Goal: Information Seeking & Learning: Learn about a topic

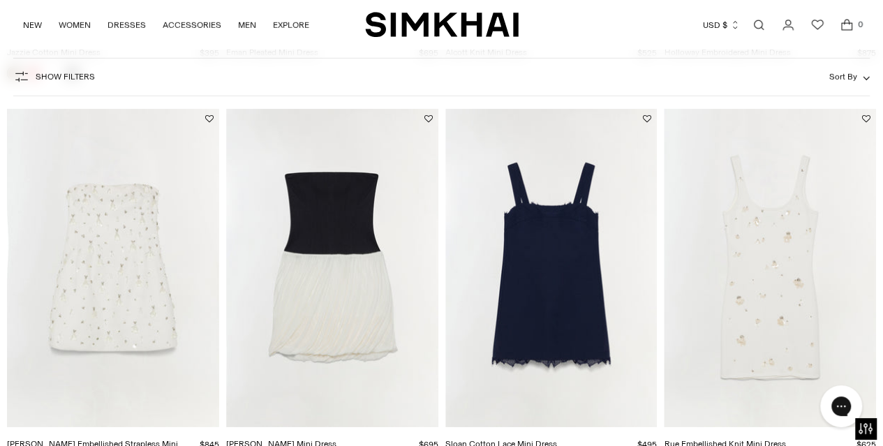
scroll to position [2106, 0]
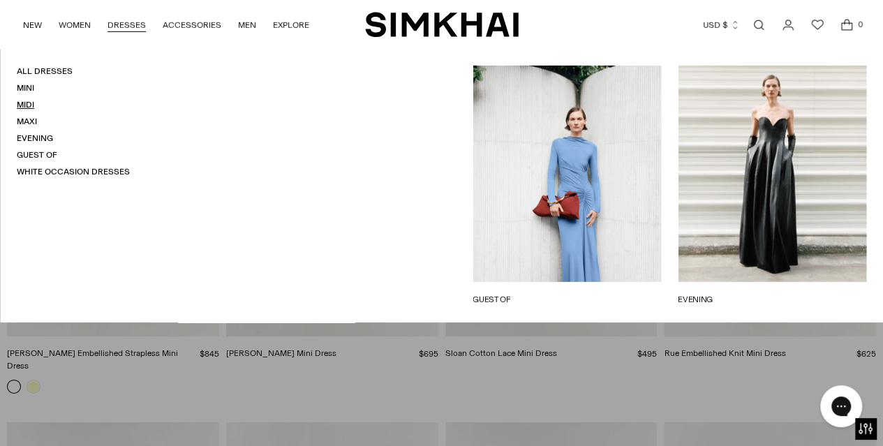
click at [26, 104] on link "Midi" at bounding box center [25, 105] width 17 height 10
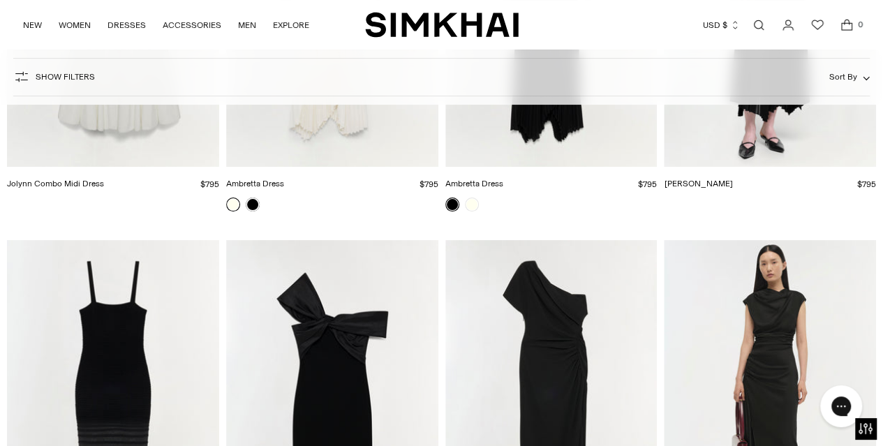
scroll to position [2783, 0]
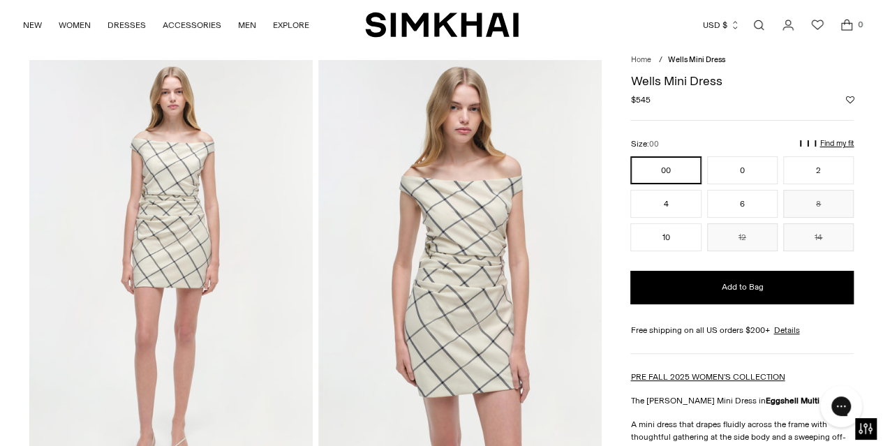
scroll to position [43, 0]
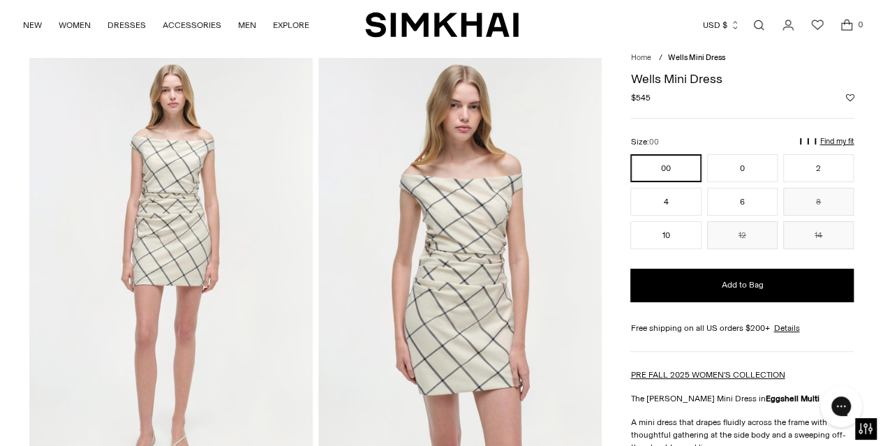
click at [759, 23] on link "Open search modal" at bounding box center [759, 25] width 28 height 28
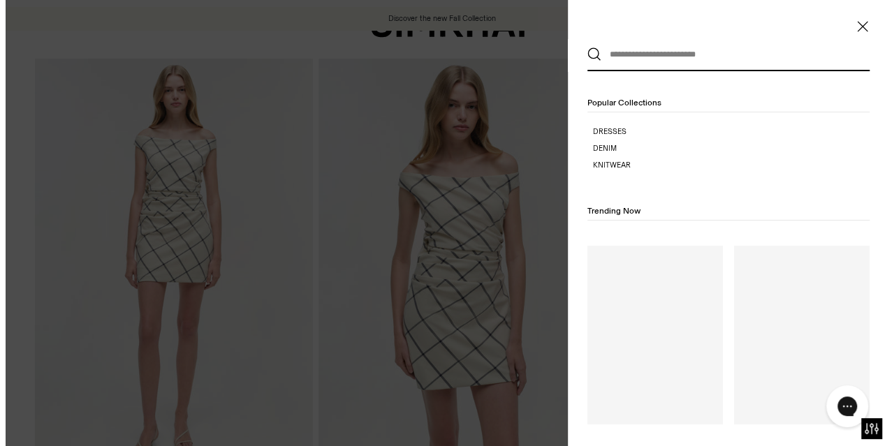
scroll to position [0, 0]
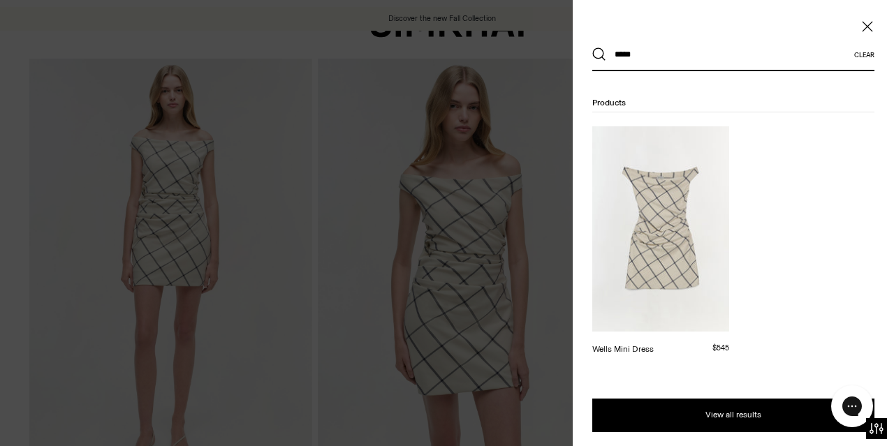
type input "*****"
click at [559, 35] on div at bounding box center [447, 223] width 894 height 446
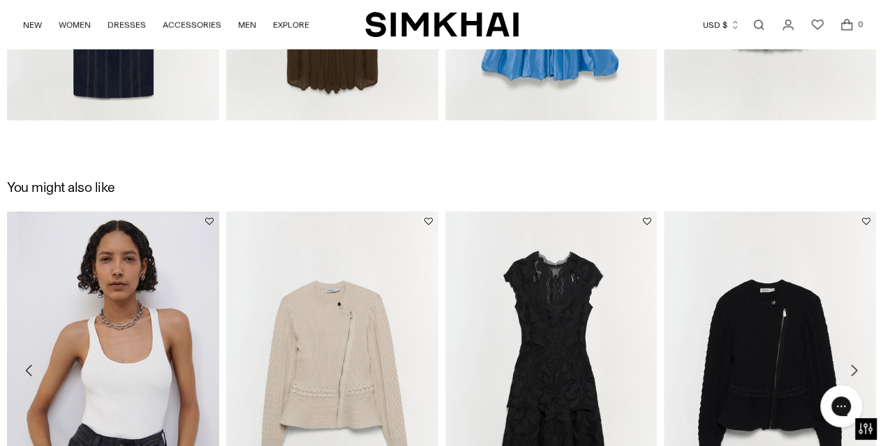
scroll to position [1817, 0]
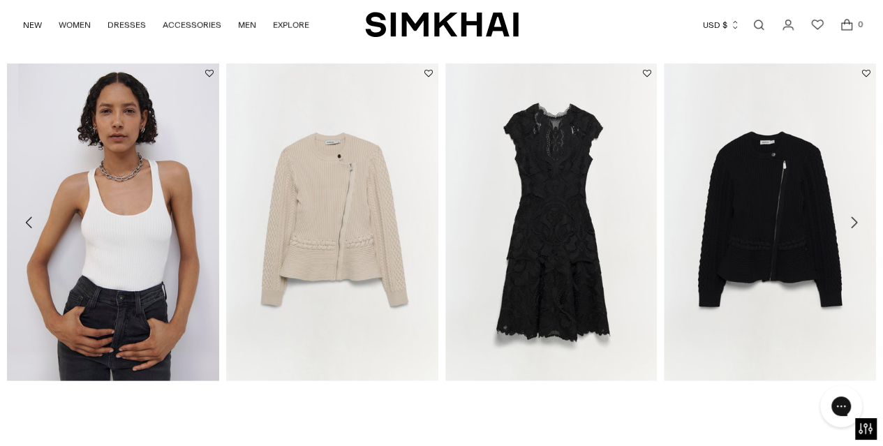
click at [854, 219] on icon "Move to next carousel slide" at bounding box center [853, 222] width 17 height 17
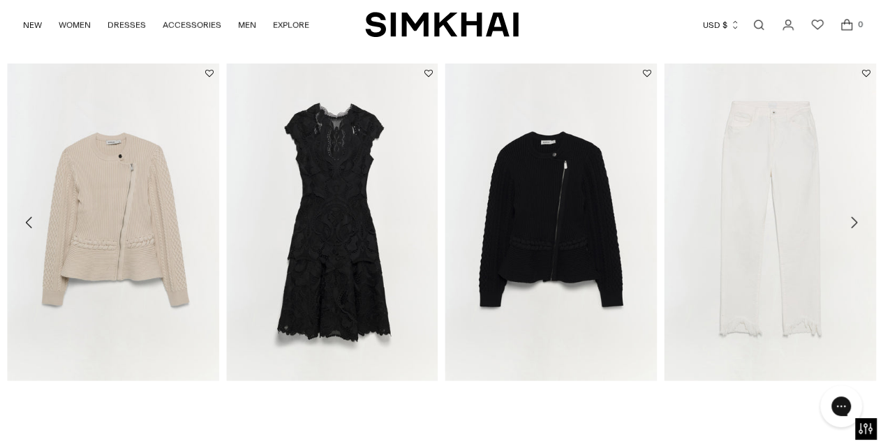
click at [854, 217] on icon "Move to next carousel slide" at bounding box center [854, 222] width 6 height 11
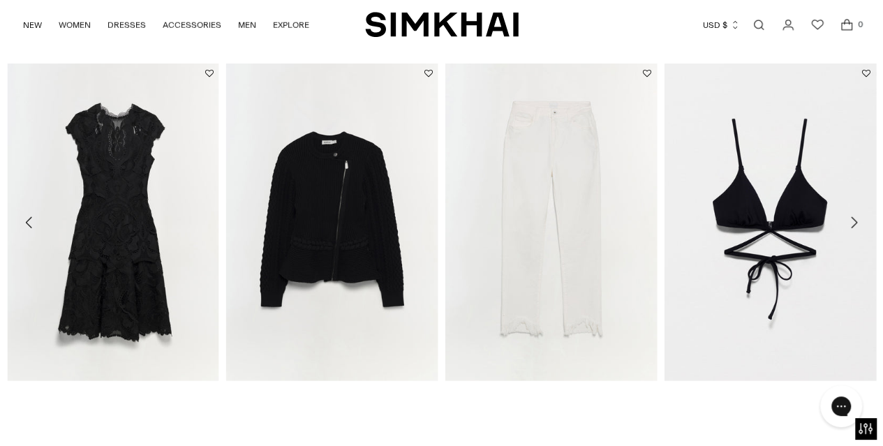
click at [854, 217] on icon "Move to next carousel slide" at bounding box center [854, 222] width 6 height 11
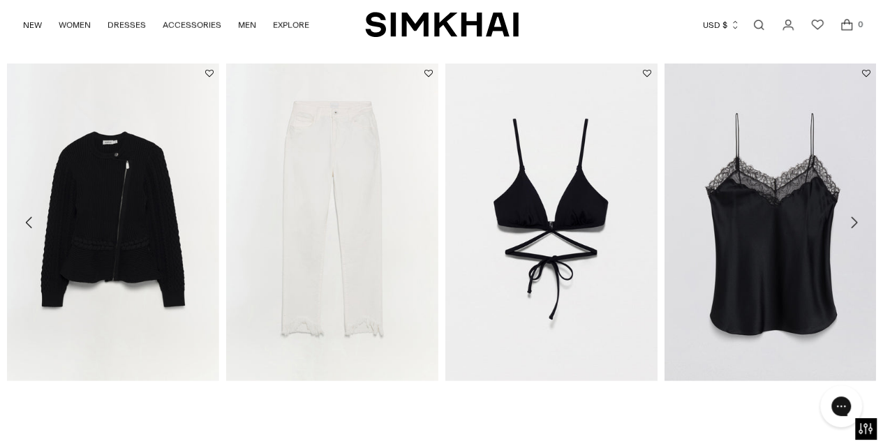
click at [854, 217] on icon "Move to next carousel slide" at bounding box center [854, 222] width 6 height 11
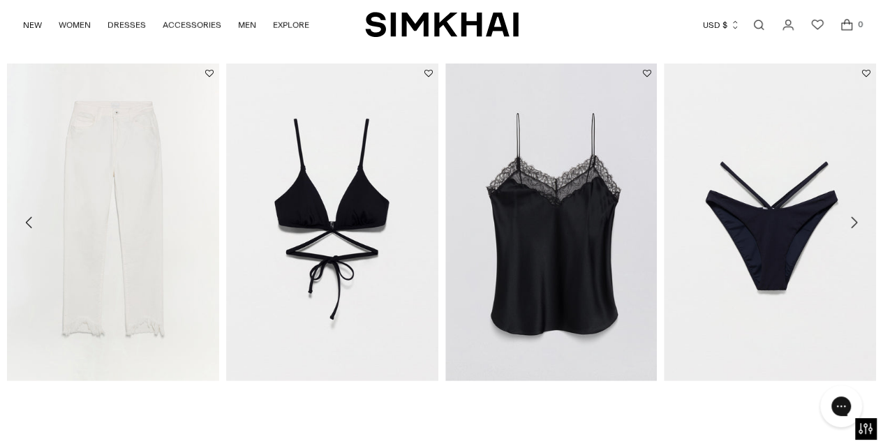
click at [854, 217] on icon "Move to next carousel slide" at bounding box center [854, 222] width 6 height 11
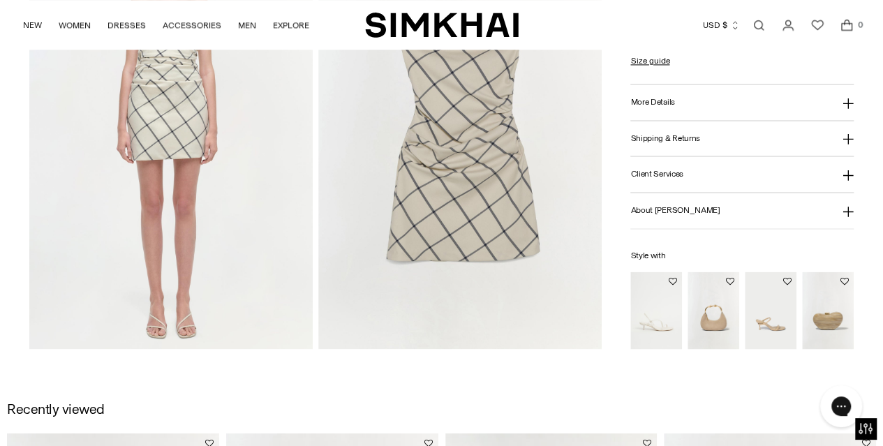
scroll to position [1003, 0]
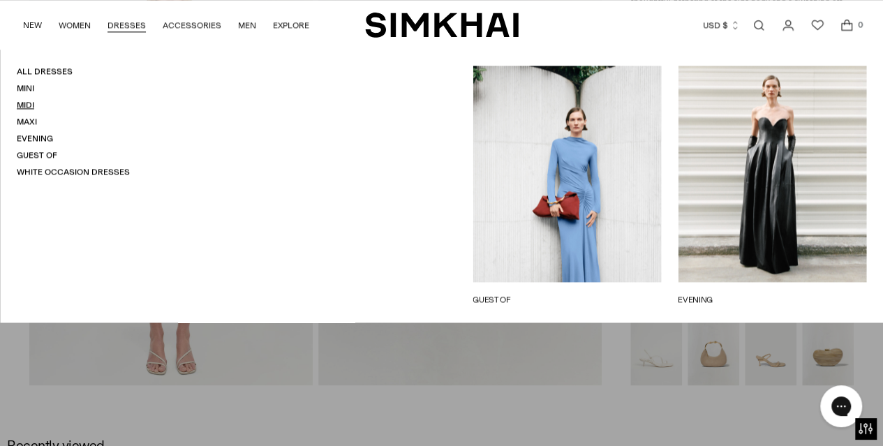
click at [27, 105] on link "Midi" at bounding box center [25, 105] width 17 height 10
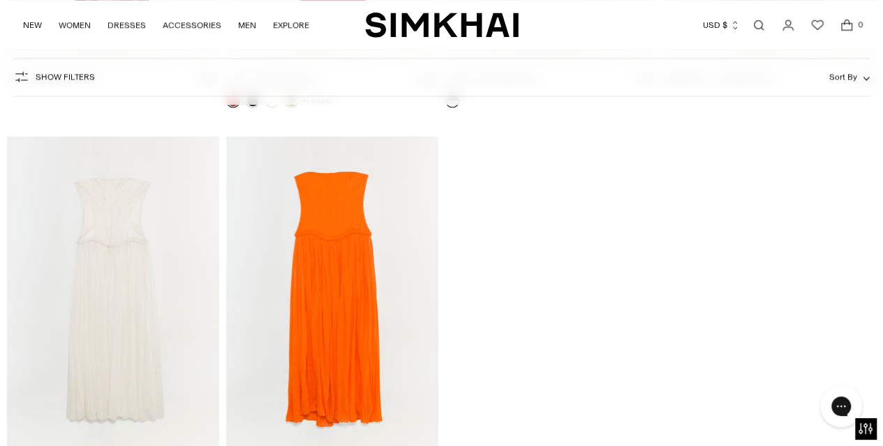
scroll to position [11378, 0]
